Goal: Information Seeking & Learning: Learn about a topic

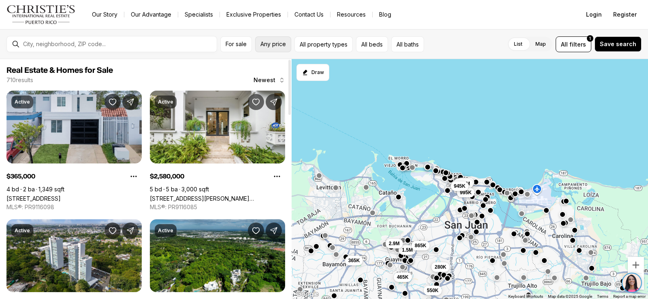
click at [284, 45] on span "Any price" at bounding box center [274, 44] width 26 height 6
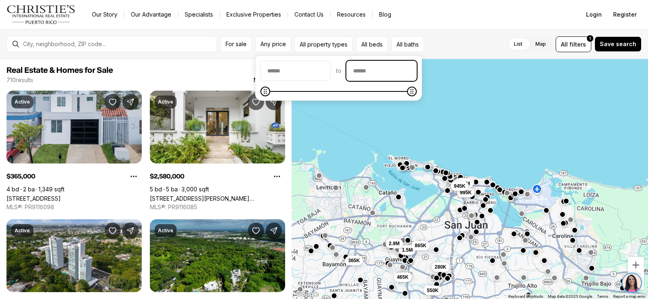
click at [378, 71] on input "priceMax" at bounding box center [382, 70] width 70 height 19
type input "********"
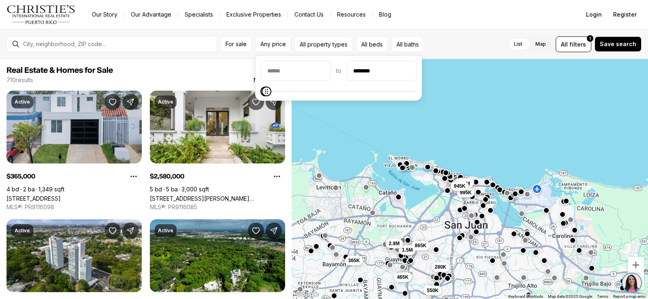
click at [483, 114] on div "650K 2.58M 995K 1.5M 365K 465K 280K 550K 945K 2.9M 865K" at bounding box center [470, 179] width 357 height 241
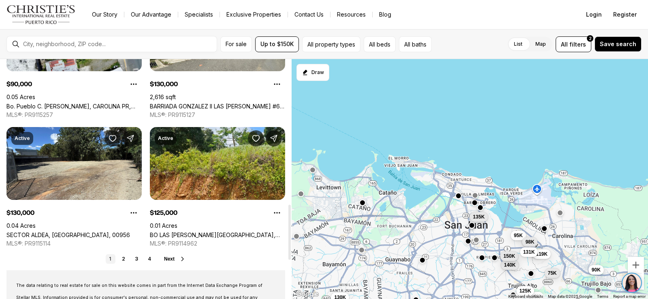
scroll to position [689, 0]
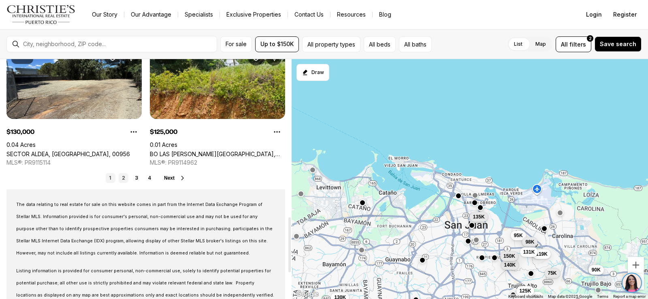
click at [123, 179] on link "2" at bounding box center [124, 178] width 10 height 10
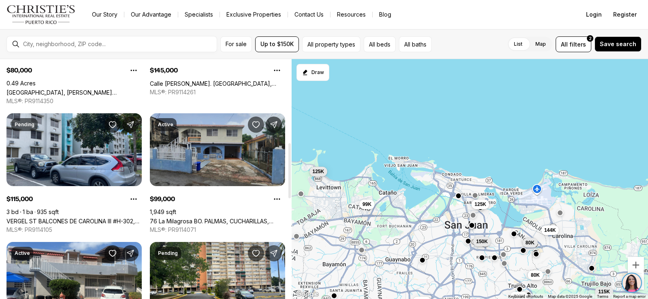
scroll to position [365, 0]
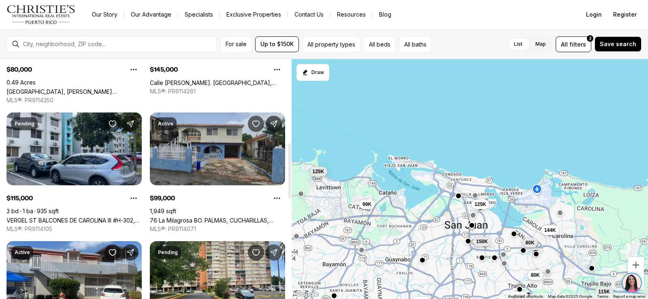
click at [221, 217] on link "76 La Milagrosa BO. PALMAS, CUCHARILLAS, CATANO PR, 00962" at bounding box center [217, 220] width 135 height 7
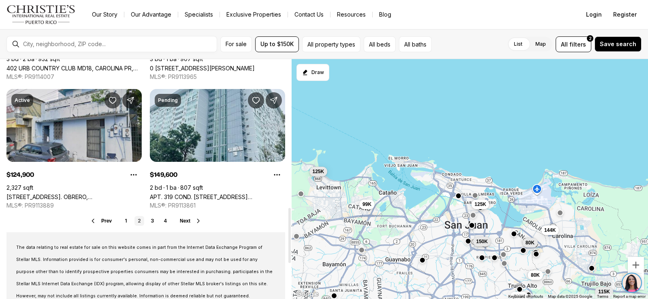
scroll to position [648, 0]
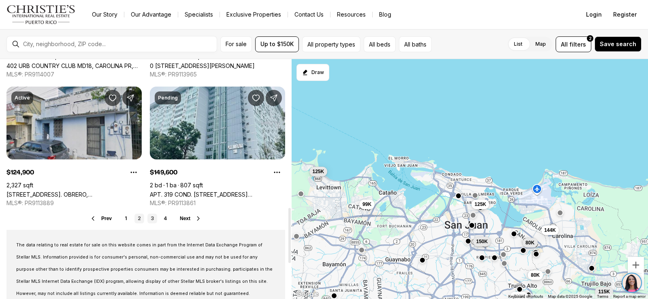
click at [154, 217] on link "3" at bounding box center [152, 219] width 10 height 10
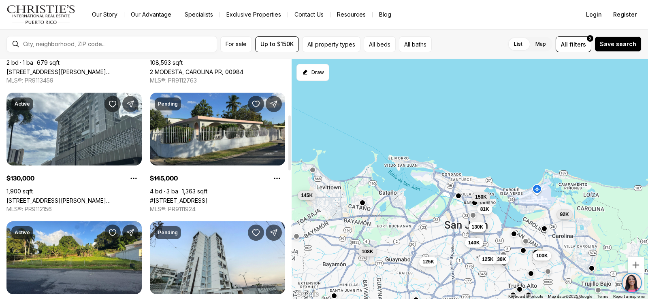
scroll to position [243, 0]
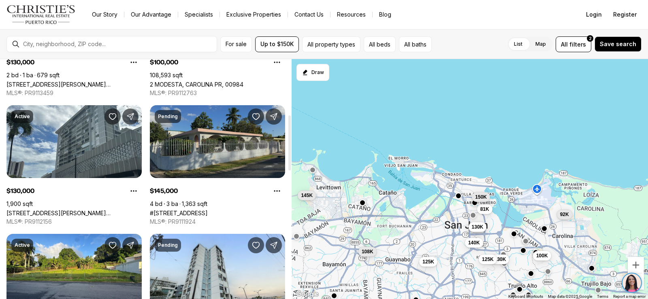
click at [208, 210] on link "#[STREET_ADDRESS]" at bounding box center [179, 213] width 58 height 7
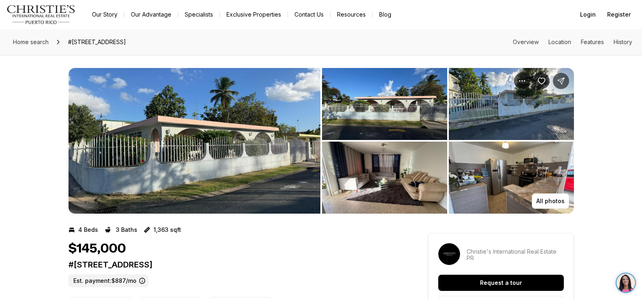
click at [254, 158] on img "View image gallery" at bounding box center [194, 141] width 252 height 146
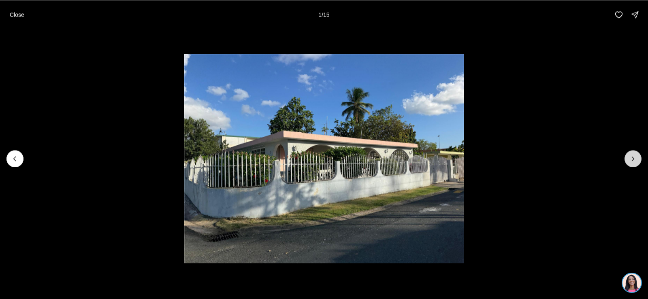
click at [628, 159] on button "Next slide" at bounding box center [633, 158] width 17 height 17
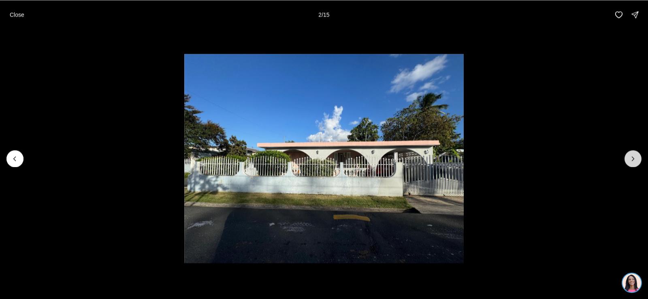
click at [628, 159] on button "Next slide" at bounding box center [633, 158] width 17 height 17
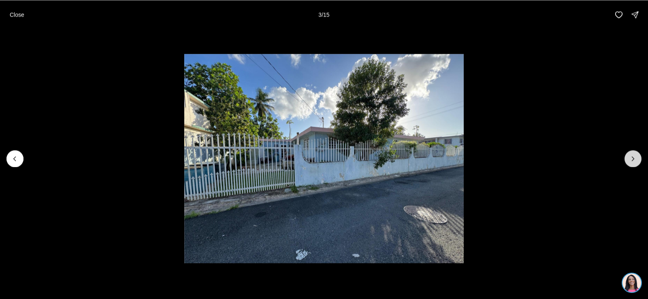
click at [628, 159] on button "Next slide" at bounding box center [633, 158] width 17 height 17
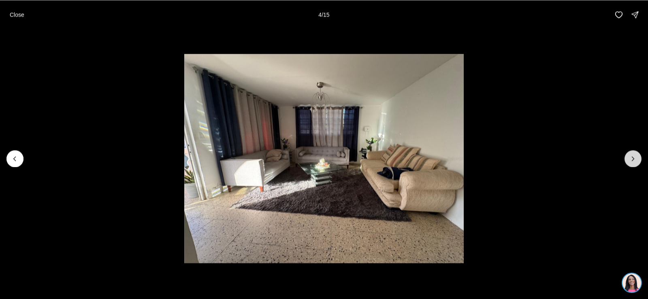
click at [628, 159] on button "Next slide" at bounding box center [633, 158] width 17 height 17
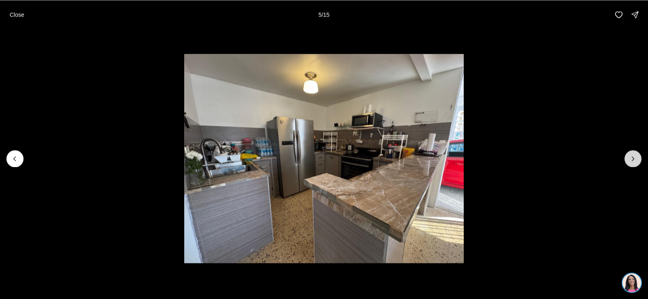
click at [628, 159] on button "Next slide" at bounding box center [633, 158] width 17 height 17
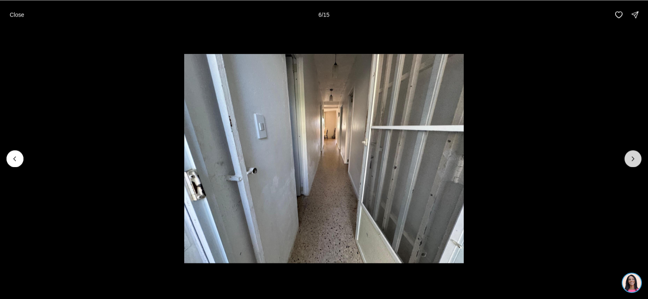
click at [628, 159] on button "Next slide" at bounding box center [633, 158] width 17 height 17
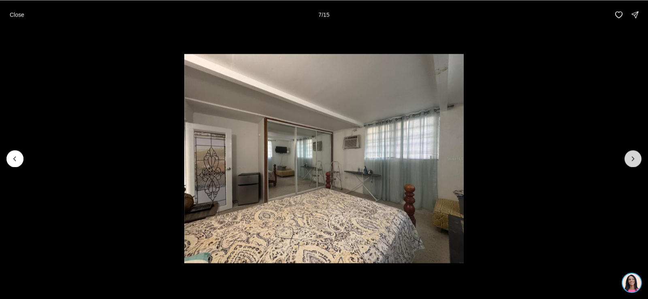
click at [628, 159] on button "Next slide" at bounding box center [633, 158] width 17 height 17
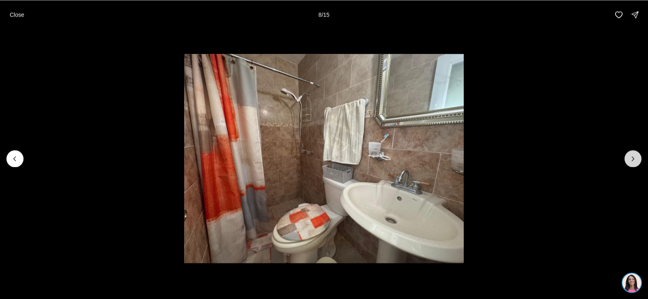
click at [628, 159] on button "Next slide" at bounding box center [633, 158] width 17 height 17
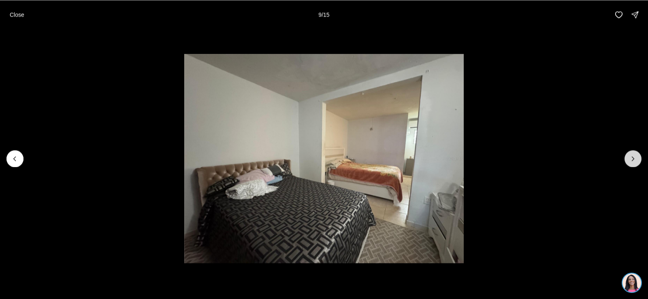
click at [628, 159] on button "Next slide" at bounding box center [633, 158] width 17 height 17
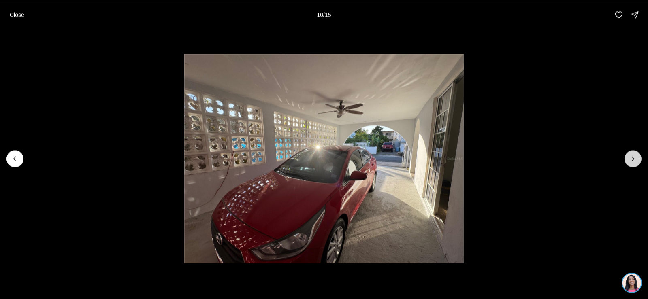
click at [628, 159] on button "Next slide" at bounding box center [633, 158] width 17 height 17
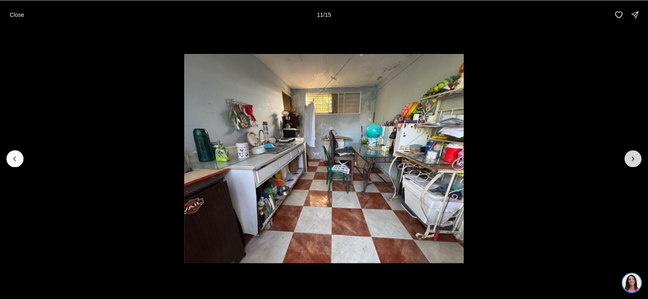
click at [628, 159] on button "Next slide" at bounding box center [633, 158] width 17 height 17
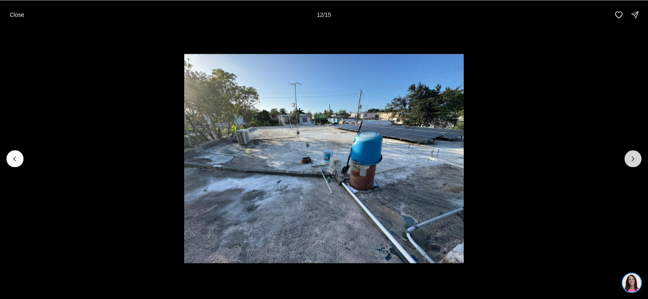
click at [628, 159] on button "Next slide" at bounding box center [633, 158] width 17 height 17
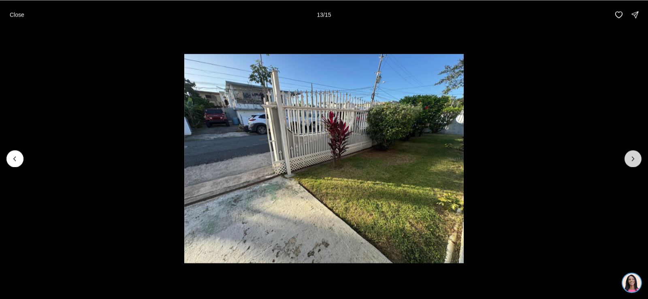
click at [628, 159] on button "Next slide" at bounding box center [633, 158] width 17 height 17
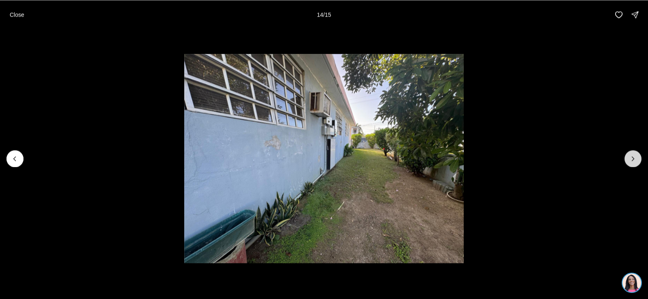
click at [628, 159] on button "Next slide" at bounding box center [633, 158] width 17 height 17
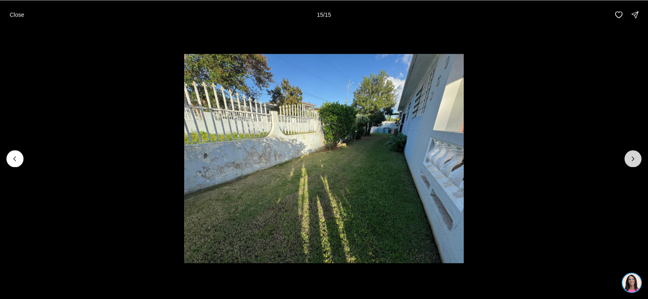
click at [628, 159] on div at bounding box center [633, 158] width 17 height 17
click at [12, 16] on p "Close" at bounding box center [17, 14] width 15 height 6
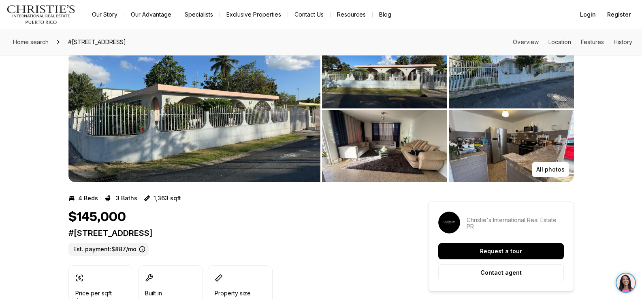
scroll to position [41, 0]
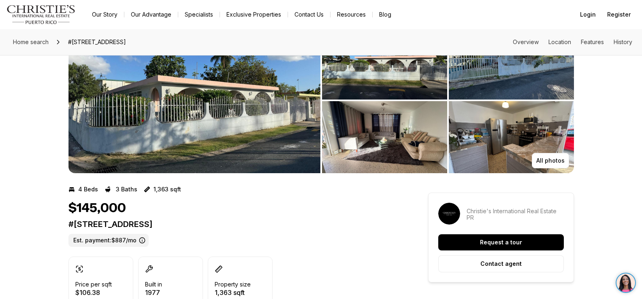
click at [205, 131] on img "View image gallery" at bounding box center [194, 101] width 252 height 146
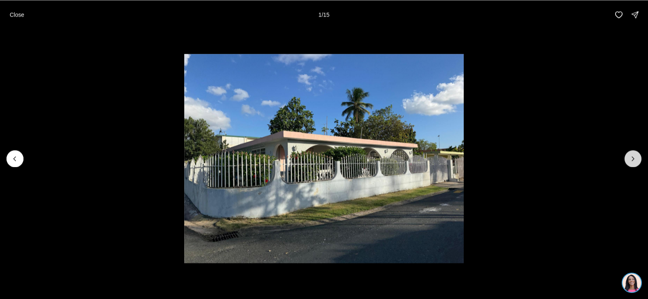
click at [636, 158] on icon "Next slide" at bounding box center [633, 159] width 8 height 8
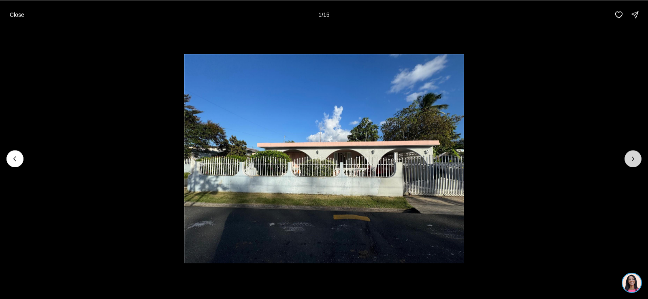
click at [636, 158] on icon "Next slide" at bounding box center [633, 159] width 8 height 8
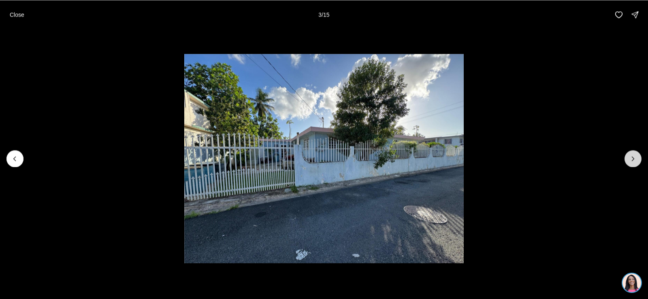
click at [636, 158] on icon "Next slide" at bounding box center [633, 159] width 8 height 8
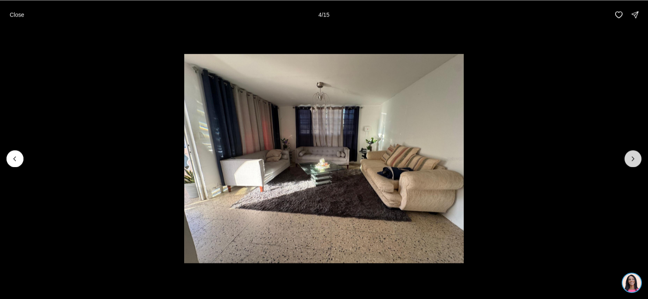
click at [636, 158] on icon "Next slide" at bounding box center [633, 159] width 8 height 8
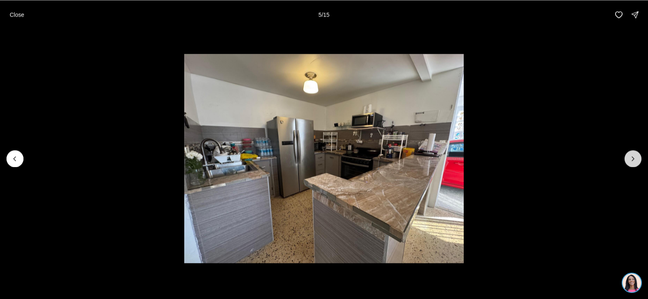
click at [627, 155] on button "Next slide" at bounding box center [633, 158] width 17 height 17
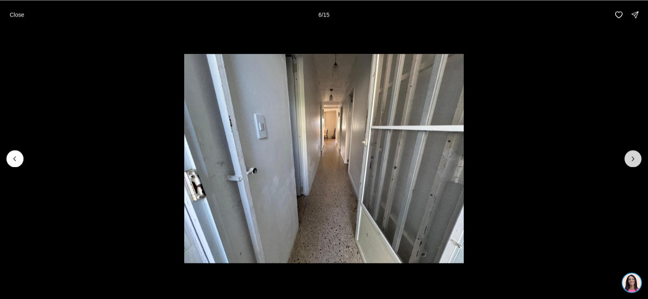
drag, startPoint x: 630, startPoint y: 162, endPoint x: 628, endPoint y: 166, distance: 4.2
click at [629, 165] on button "Next slide" at bounding box center [633, 158] width 17 height 17
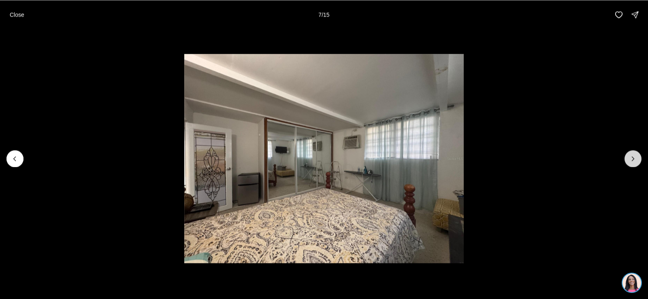
click at [637, 156] on button "Next slide" at bounding box center [633, 158] width 17 height 17
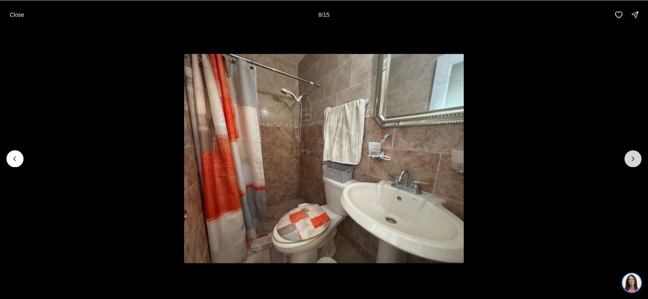
click at [635, 156] on icon "Next slide" at bounding box center [633, 159] width 8 height 8
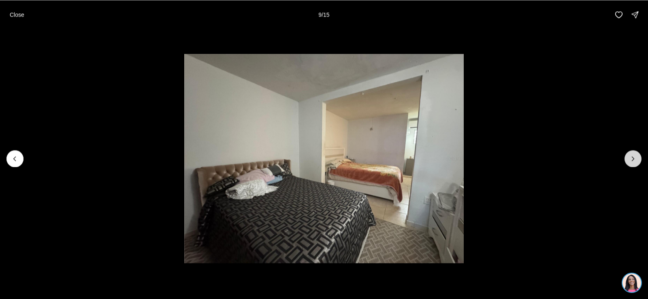
click at [634, 162] on icon "Next slide" at bounding box center [633, 159] width 8 height 8
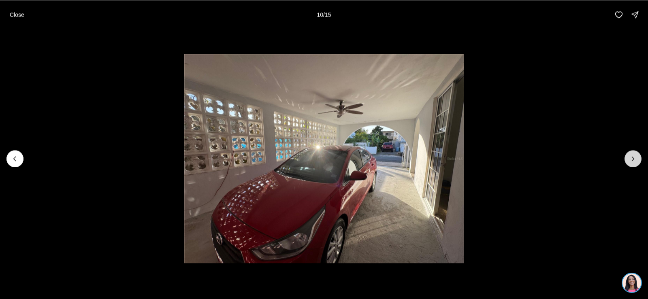
click at [634, 162] on icon "Next slide" at bounding box center [633, 159] width 8 height 8
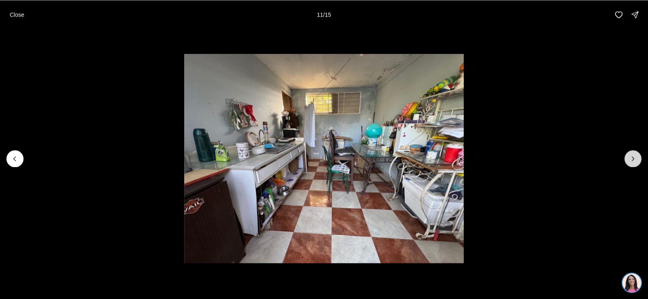
click at [634, 162] on icon "Next slide" at bounding box center [633, 159] width 8 height 8
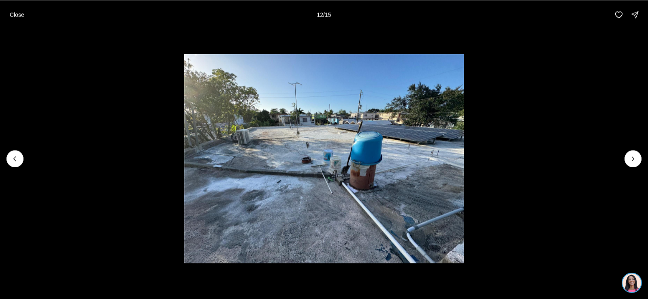
click at [634, 172] on li "12 of 15" at bounding box center [324, 158] width 648 height 259
click at [632, 162] on icon "Next slide" at bounding box center [633, 159] width 8 height 8
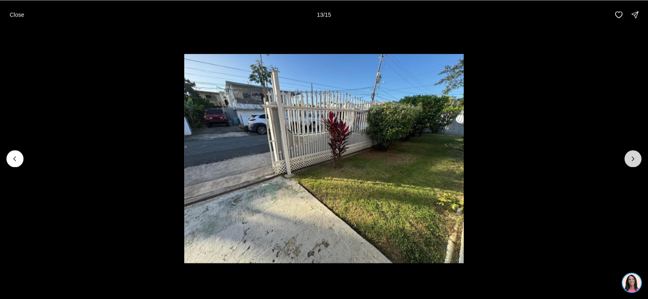
click at [630, 162] on icon "Next slide" at bounding box center [633, 159] width 8 height 8
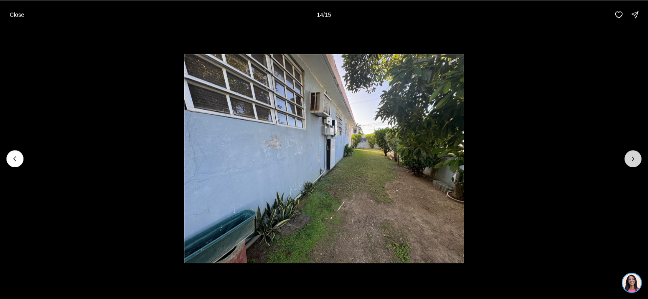
click at [631, 162] on icon "Next slide" at bounding box center [633, 159] width 8 height 8
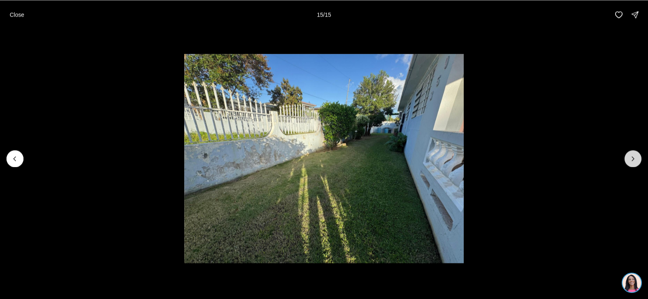
click at [631, 162] on div at bounding box center [633, 158] width 17 height 17
click at [17, 14] on p "Close" at bounding box center [17, 14] width 15 height 6
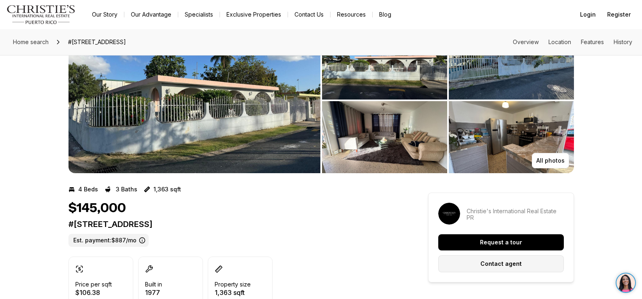
click at [521, 262] on button "Contact agent" at bounding box center [501, 264] width 126 height 17
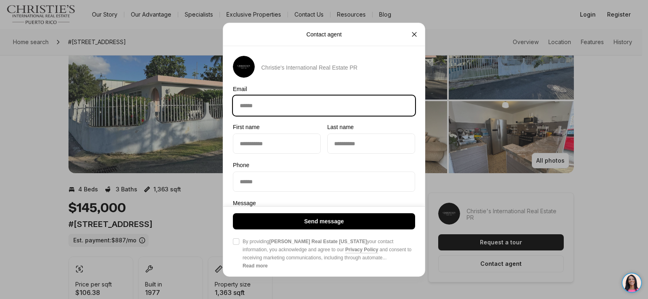
click at [279, 109] on input "Email Email" at bounding box center [324, 105] width 182 height 19
type input "**********"
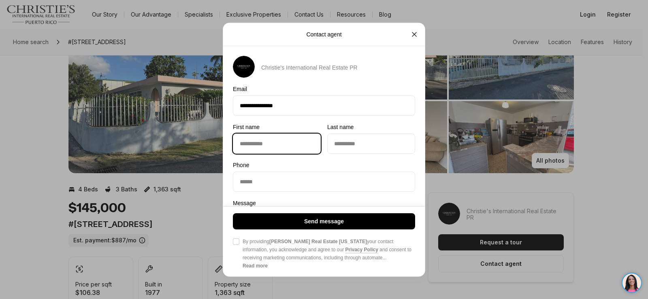
click at [257, 143] on input "First name First name" at bounding box center [276, 143] width 87 height 19
type input "*******"
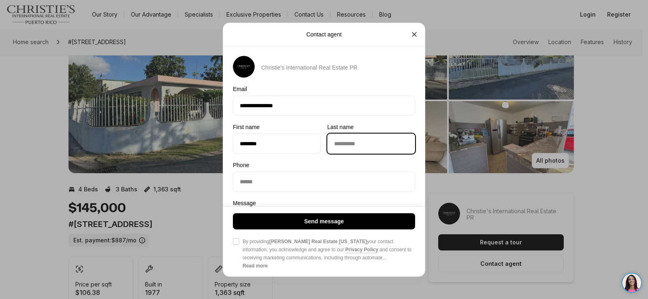
click at [358, 149] on input "Last name Last name" at bounding box center [371, 143] width 87 height 19
type input "*******"
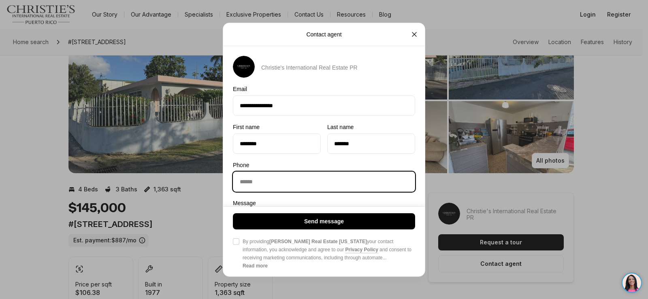
click at [266, 184] on input "Phone Phone" at bounding box center [324, 181] width 182 height 19
type input "**********"
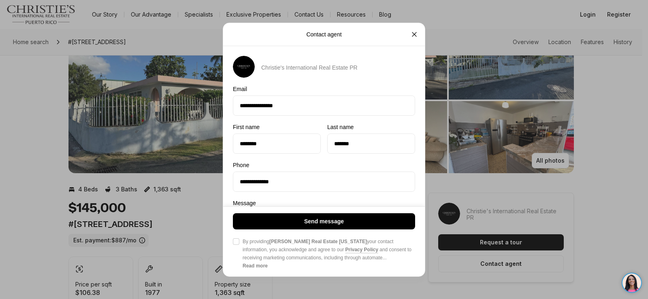
click at [233, 242] on button "Agree to Privacy Policy By providing Christie's Real Estate Puerto Rico your co…" at bounding box center [236, 242] width 6 height 6
click at [325, 245] on b "Christie's Real Estate Puerto Rico" at bounding box center [318, 242] width 98 height 6
click at [239, 245] on button "Agree to Privacy Policy By providing Christie's Real Estate Puerto Rico your co…" at bounding box center [236, 242] width 6 height 6
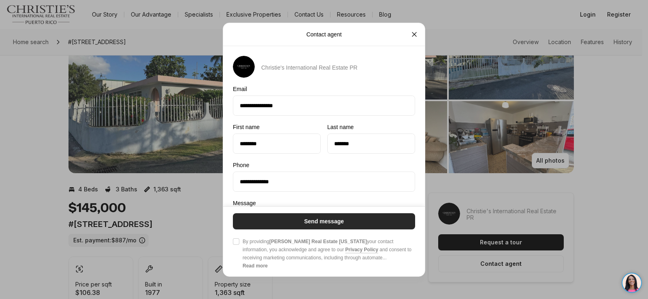
click at [325, 228] on div "Send message Agree to Privacy Policy By providing Christie's Real Estate Puerto…" at bounding box center [324, 242] width 182 height 57
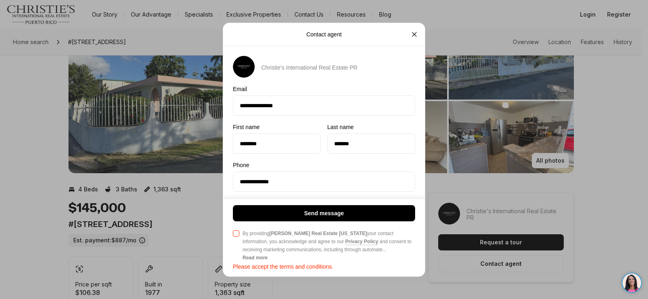
drag, startPoint x: 233, startPoint y: 236, endPoint x: 238, endPoint y: 234, distance: 6.2
click at [233, 235] on div "Send message Agree to Privacy Policy By providing Christie's Real Estate Puerto…" at bounding box center [324, 238] width 202 height 78
click at [236, 233] on button "Agree to Privacy Policy By providing Christie's Real Estate Puerto Rico your co…" at bounding box center [236, 234] width 6 height 6
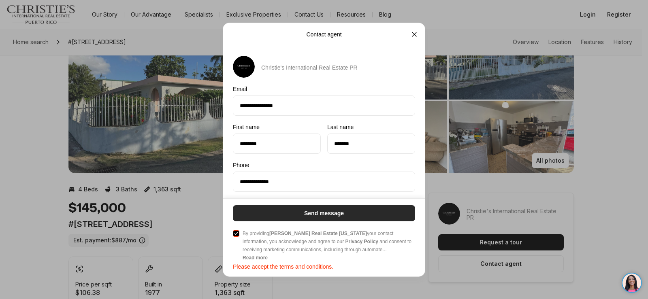
click at [318, 215] on button "Send message" at bounding box center [324, 213] width 182 height 16
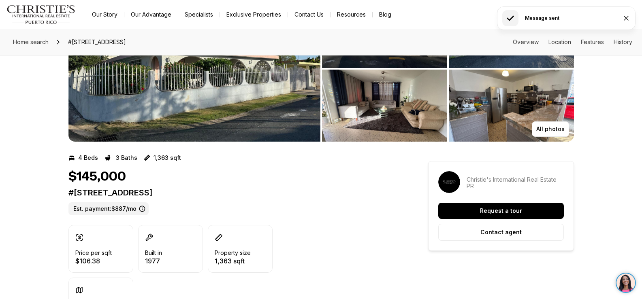
scroll to position [81, 0]
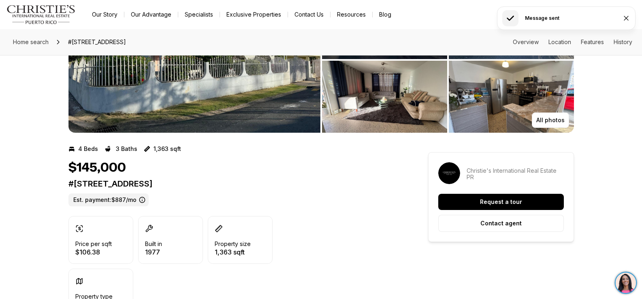
click at [626, 280] on img at bounding box center [626, 283] width 21 height 21
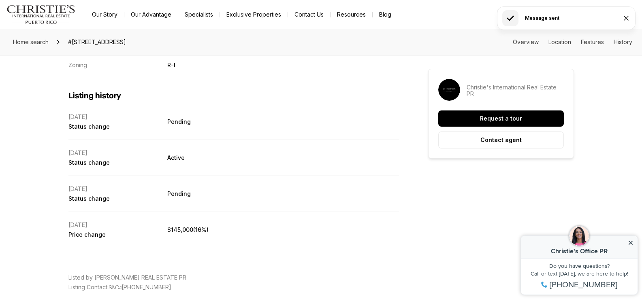
scroll to position [1702, 0]
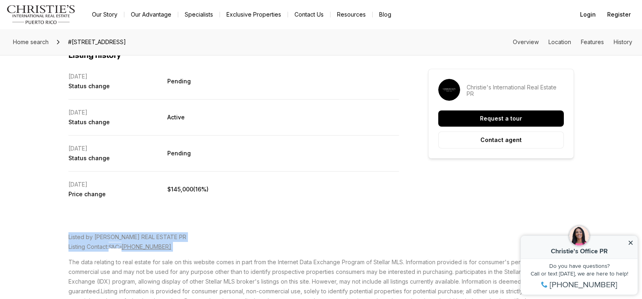
drag, startPoint x: 216, startPoint y: 248, endPoint x: 42, endPoint y: 239, distance: 174.8
copy p "Listed by SOSA REAL ESTATE PR Listing Contact: 787-310-6609"
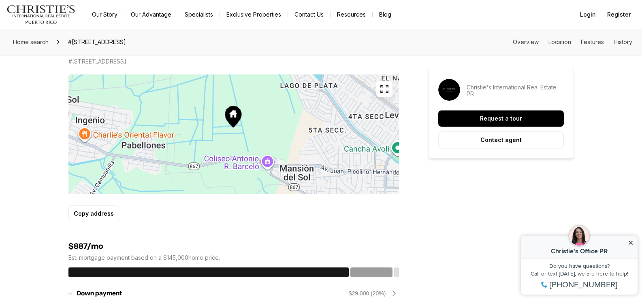
scroll to position [405, 0]
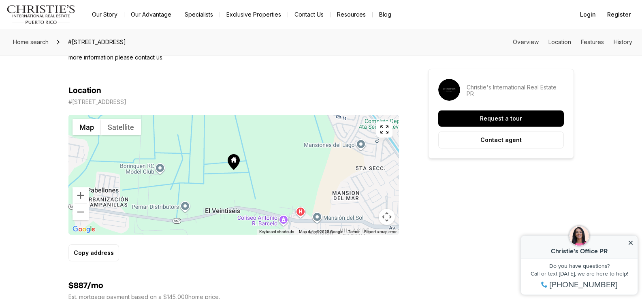
click at [248, 166] on div at bounding box center [233, 175] width 331 height 120
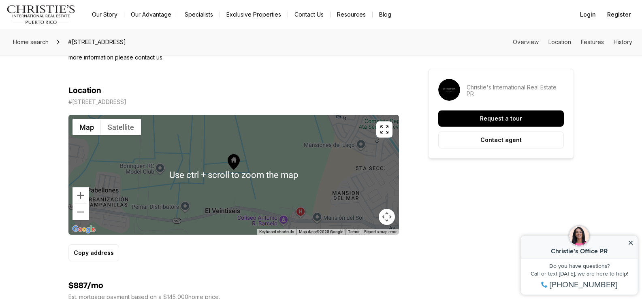
scroll to position [365, 0]
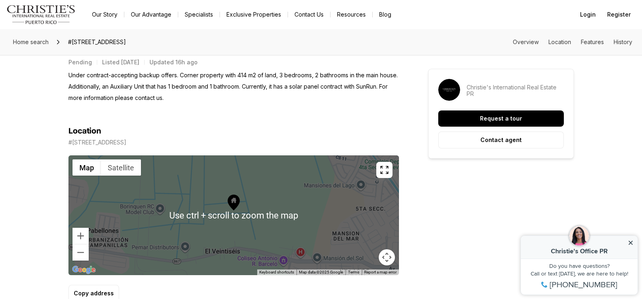
click at [386, 174] on icon "button" at bounding box center [384, 170] width 7 height 7
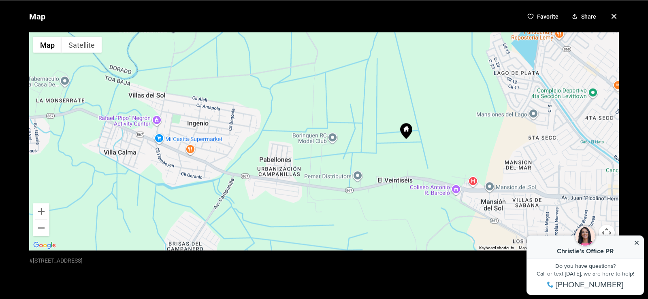
drag, startPoint x: 216, startPoint y: 166, endPoint x: 310, endPoint y: 163, distance: 94.4
click at [308, 168] on div at bounding box center [324, 141] width 590 height 218
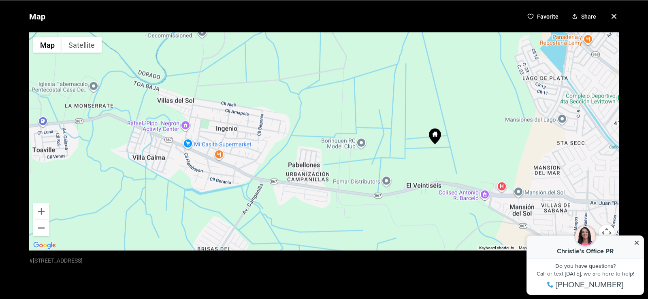
drag, startPoint x: 316, startPoint y: 149, endPoint x: 338, endPoint y: 164, distance: 26.6
click at [338, 164] on div at bounding box center [324, 141] width 590 height 218
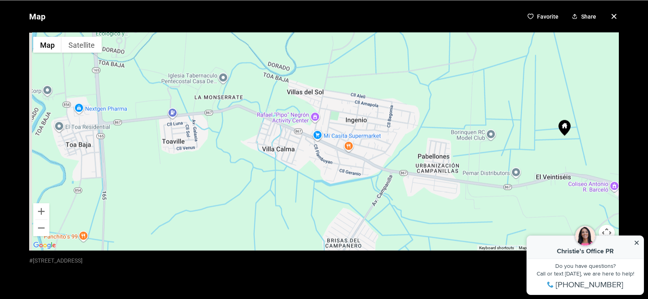
drag, startPoint x: 246, startPoint y: 160, endPoint x: 376, endPoint y: 150, distance: 129.6
click at [376, 150] on div at bounding box center [324, 141] width 590 height 218
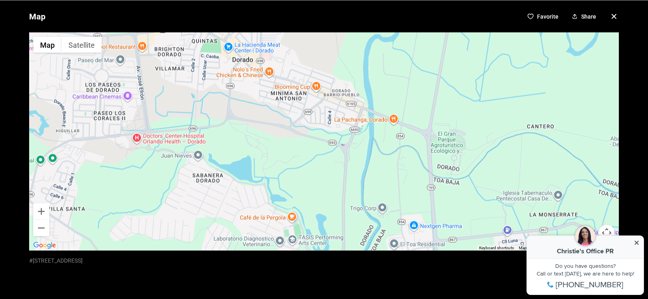
drag, startPoint x: 185, startPoint y: 164, endPoint x: 502, endPoint y: 275, distance: 336.1
click at [517, 278] on div "Map Favorite Share ← Move left → Move right ↑ Move up ↓ Move down + Zoom in - Z…" at bounding box center [324, 149] width 648 height 299
click at [511, 277] on div "Map Favorite Share ← Move left → Move right ↑ Move up ↓ Move down + Zoom in - Z…" at bounding box center [324, 149] width 648 height 299
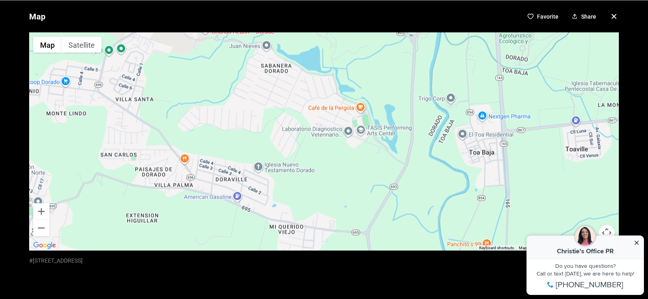
drag, startPoint x: 241, startPoint y: 153, endPoint x: 310, endPoint y: 40, distance: 132.0
click at [313, 43] on div at bounding box center [324, 141] width 590 height 218
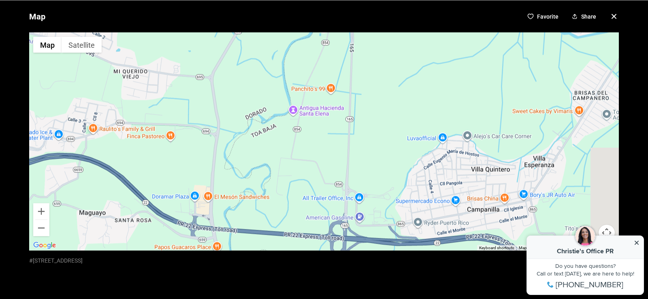
drag, startPoint x: 531, startPoint y: 163, endPoint x: 381, endPoint y: 24, distance: 204.4
click at [386, 28] on div "Map Favorite Share ← Move left → Move right ↑ Move up ↓ Move down + Zoom in - Z…" at bounding box center [324, 149] width 648 height 299
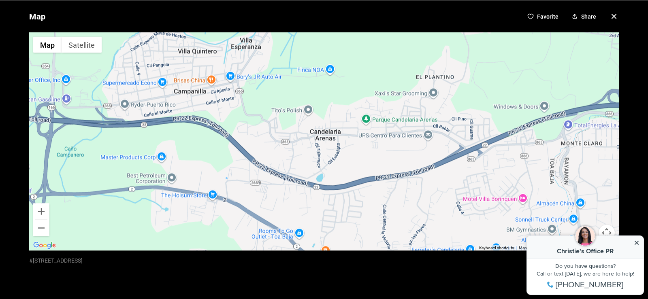
drag, startPoint x: 514, startPoint y: 150, endPoint x: 333, endPoint y: 131, distance: 182.1
click at [333, 131] on div at bounding box center [324, 141] width 590 height 218
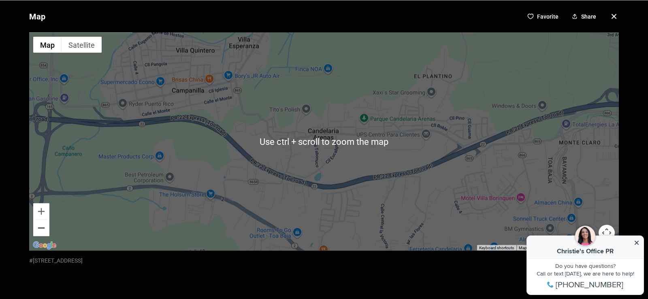
click at [42, 233] on button "Zoom out" at bounding box center [41, 228] width 16 height 16
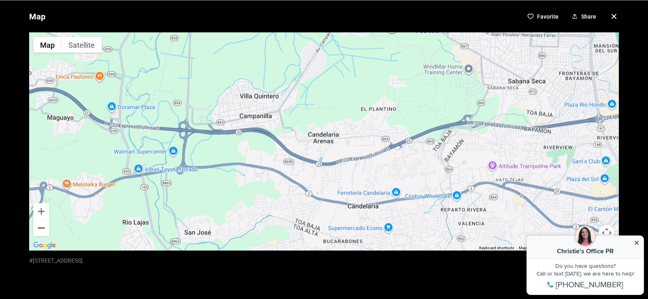
click at [42, 230] on button "Zoom out" at bounding box center [41, 228] width 16 height 16
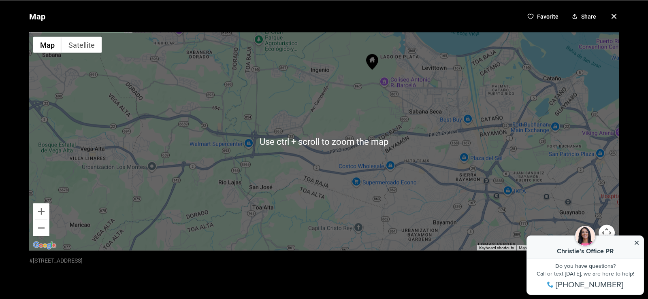
click at [295, 104] on div at bounding box center [324, 141] width 590 height 218
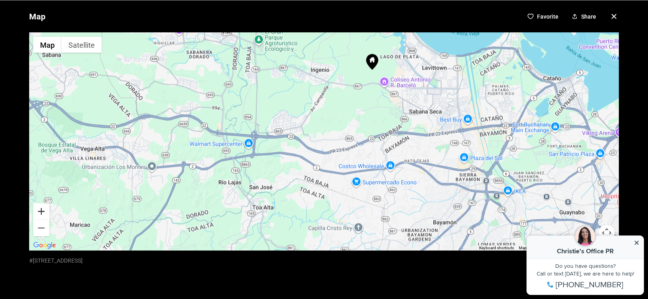
click at [41, 203] on div "Use ctrl + scroll to zoom the map Map Satellite Keyboard shortcuts Map Data Map…" at bounding box center [324, 141] width 590 height 218
click at [39, 211] on button "Zoom in" at bounding box center [41, 211] width 16 height 16
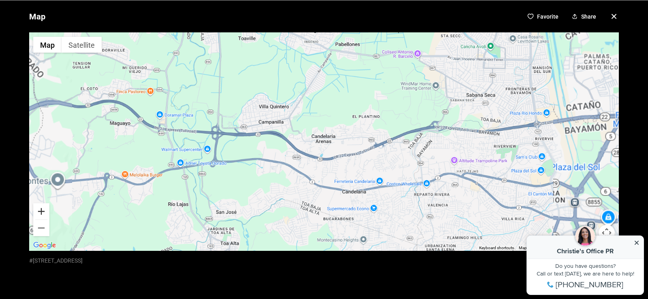
click at [41, 211] on button "Zoom in" at bounding box center [41, 211] width 16 height 16
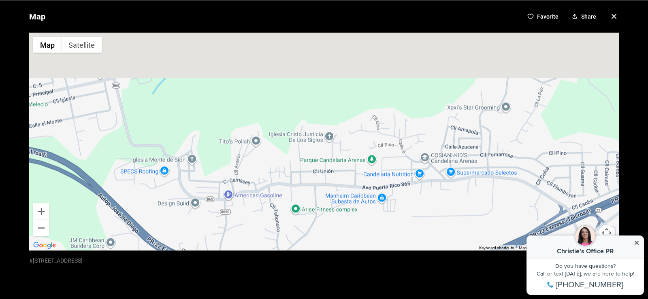
drag, startPoint x: 440, startPoint y: 149, endPoint x: 345, endPoint y: 266, distance: 150.9
click at [345, 266] on div "Map Favorite Share ← Move left → Move right ↑ Move up ↓ Move down + Zoom in - Z…" at bounding box center [324, 149] width 648 height 299
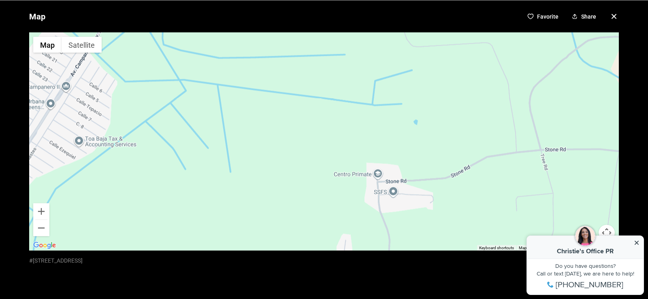
drag, startPoint x: 365, startPoint y: 119, endPoint x: 370, endPoint y: 287, distance: 168.6
click at [371, 288] on div "Map Favorite Share ← Move left → Move right ↑ Move up ↓ Move down + Zoom in - Z…" at bounding box center [324, 149] width 648 height 299
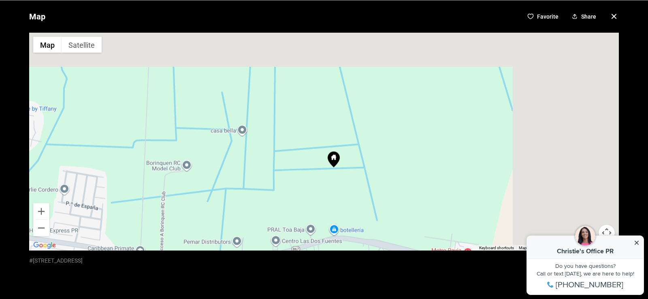
drag, startPoint x: 463, startPoint y: 147, endPoint x: 299, endPoint y: 218, distance: 178.8
click at [299, 218] on div at bounding box center [324, 141] width 590 height 218
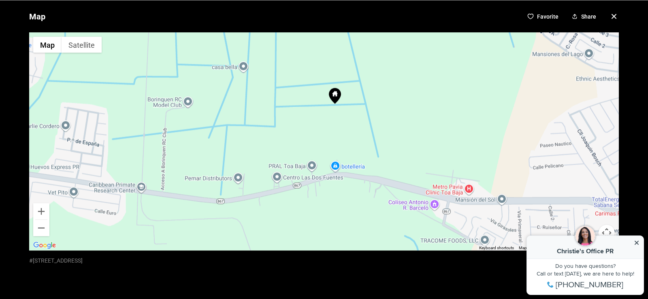
drag, startPoint x: 281, startPoint y: 224, endPoint x: 320, endPoint y: 137, distance: 95.2
click at [320, 137] on div at bounding box center [324, 141] width 590 height 218
click at [612, 15] on icon "button" at bounding box center [614, 16] width 4 height 4
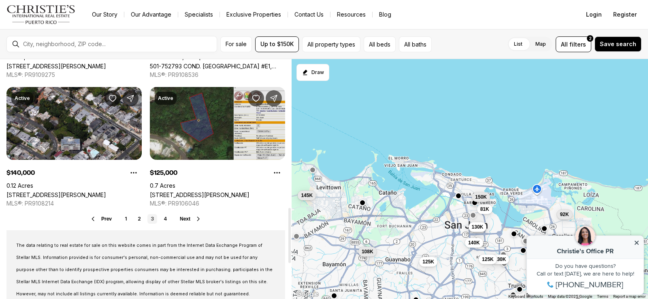
scroll to position [648, 0]
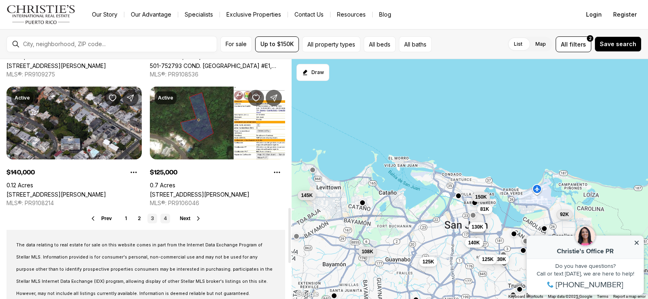
click at [162, 219] on link "4" at bounding box center [165, 219] width 10 height 10
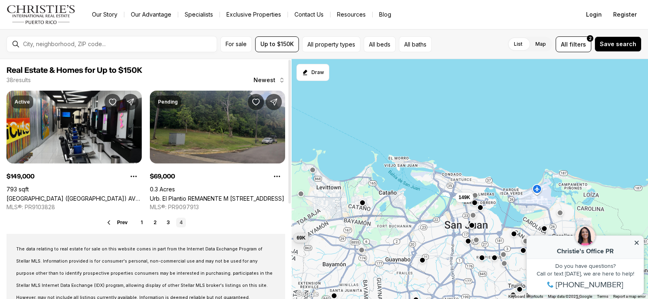
click at [98, 48] on div at bounding box center [118, 44] width 197 height 14
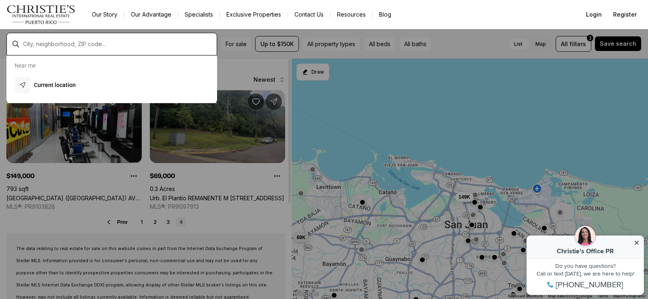
click at [100, 44] on input "text" at bounding box center [118, 44] width 190 height 7
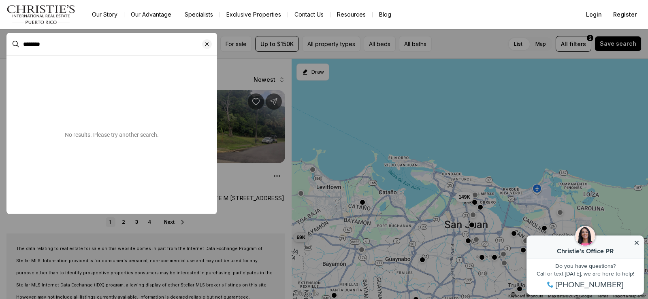
type input "********"
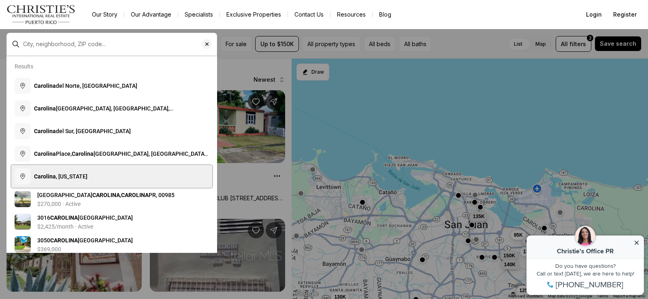
click at [68, 177] on span "Carolina , Puerto Rico" at bounding box center [60, 176] width 53 height 6
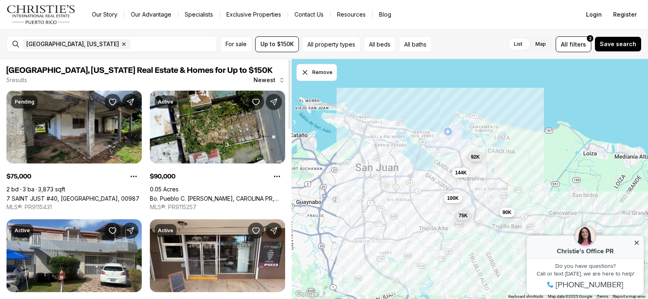
click at [516, 160] on div "100K 75K 90K 144K 92K" at bounding box center [470, 179] width 357 height 241
click at [520, 157] on div "100K 75K 90K 144K 92K" at bounding box center [470, 179] width 357 height 241
click at [121, 44] on icon "button" at bounding box center [124, 44] width 6 height 6
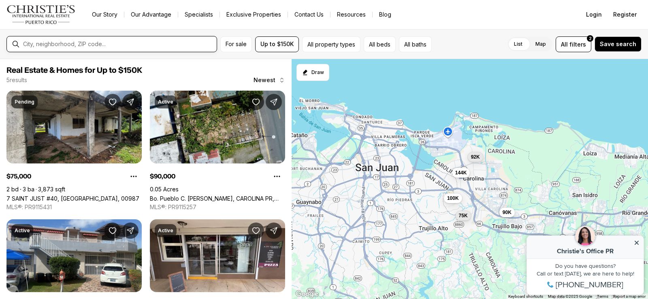
click at [89, 45] on input "text" at bounding box center [118, 44] width 190 height 7
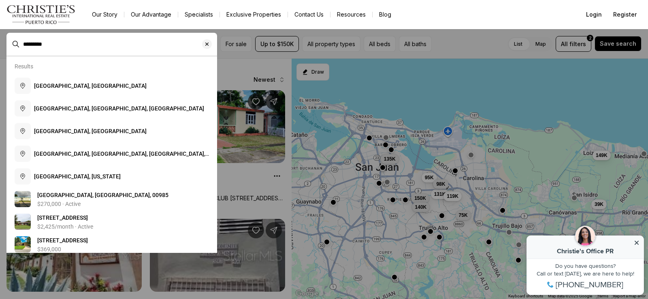
type input "*********"
type input "**********"
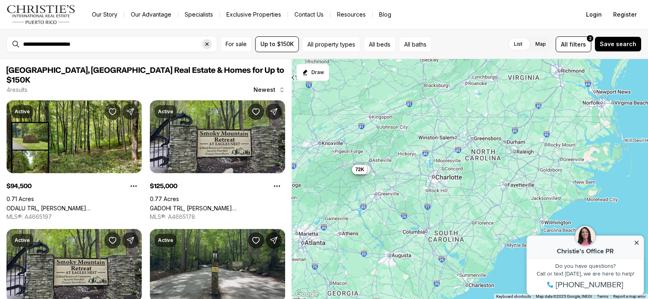
click at [210, 44] on icon "Clear search input" at bounding box center [207, 44] width 6 height 6
